Goal: Transaction & Acquisition: Register for event/course

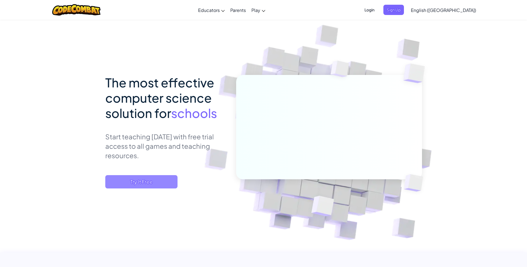
click at [153, 184] on span "Try It Free" at bounding box center [141, 181] width 72 height 13
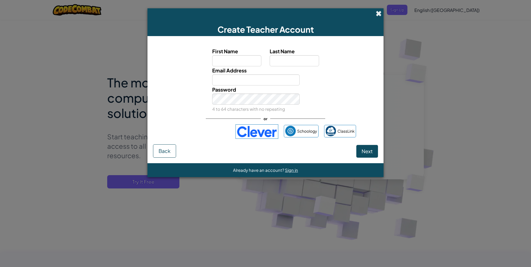
click at [379, 14] on span at bounding box center [379, 14] width 6 height 6
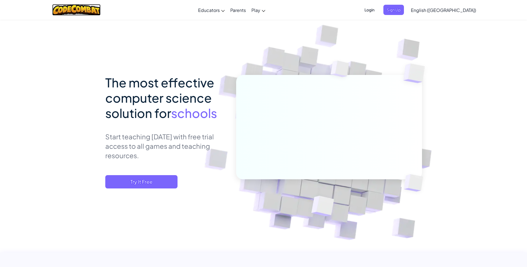
click at [90, 9] on img at bounding box center [76, 9] width 49 height 11
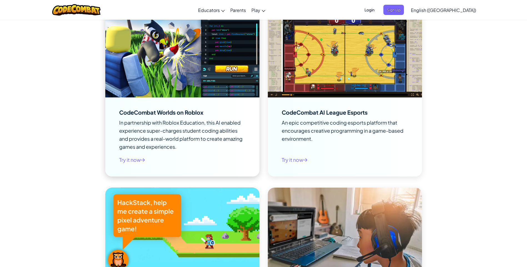
scroll to position [889, 0]
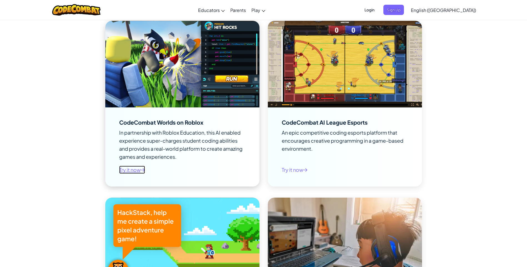
click at [130, 172] on link "Try it now" at bounding box center [132, 170] width 26 height 8
